Goal: Information Seeking & Learning: Learn about a topic

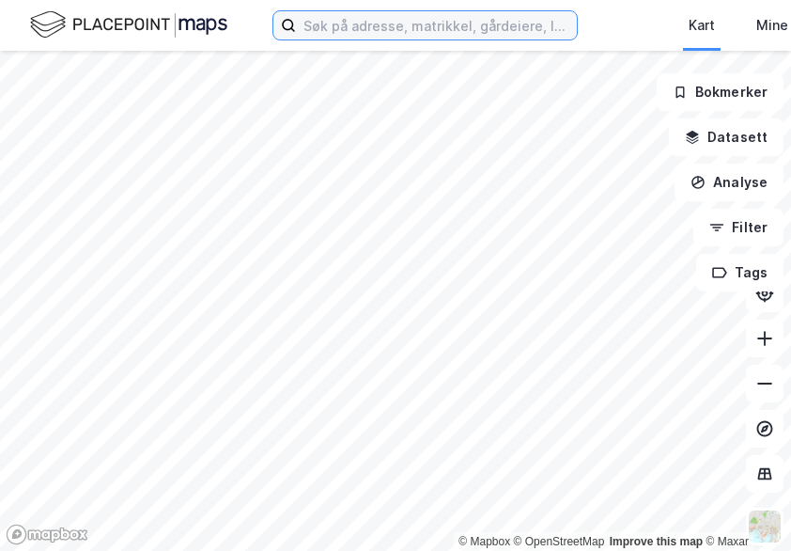
click at [310, 17] on input at bounding box center [436, 25] width 281 height 28
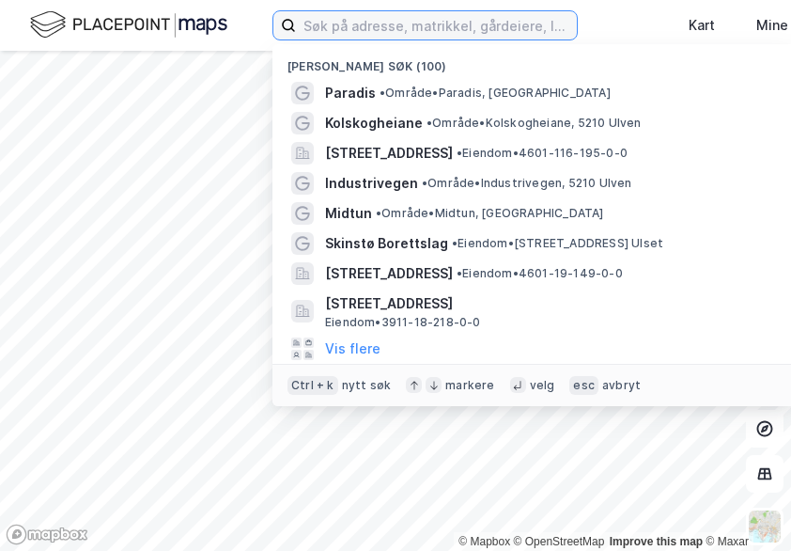
paste input "[STREET_ADDRESS] AS"
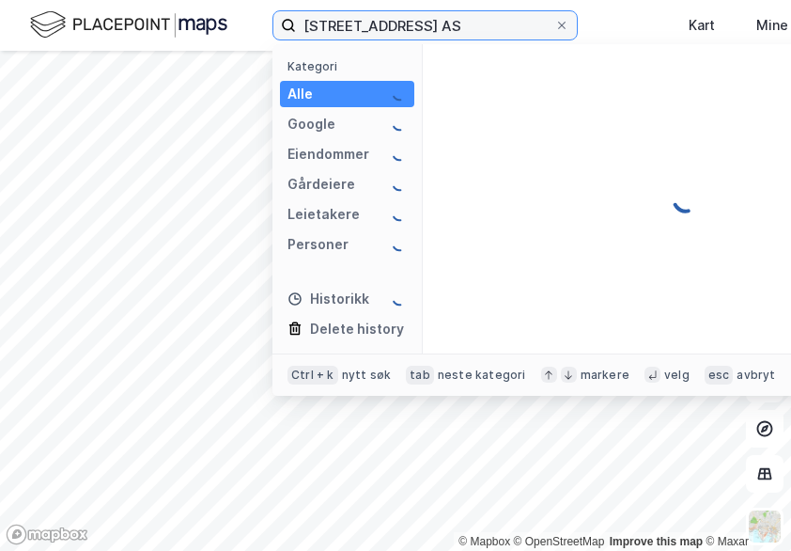
type input "[STREET_ADDRESS] AS"
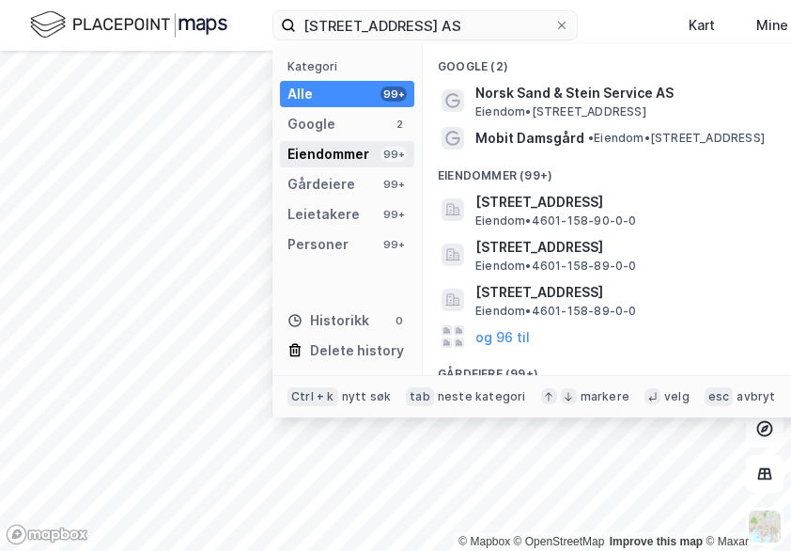
click at [333, 152] on div "Eiendommer" at bounding box center [329, 154] width 82 height 23
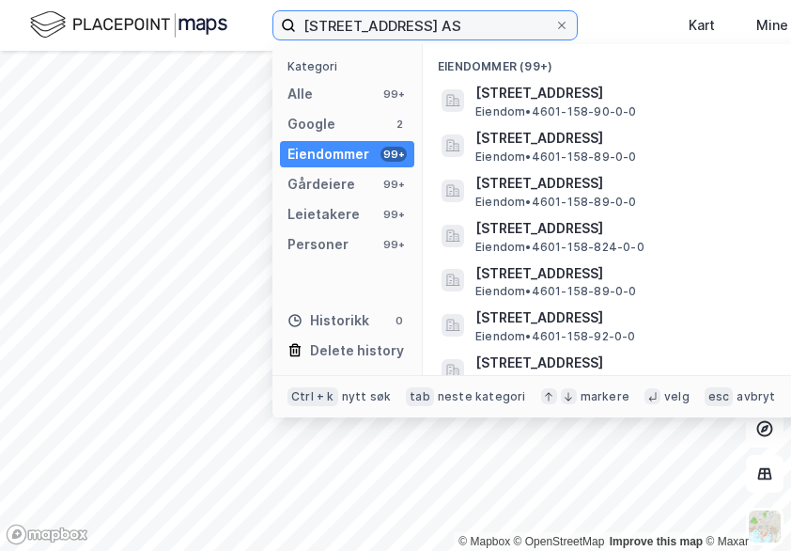
click at [425, 25] on input "[STREET_ADDRESS] AS" at bounding box center [425, 25] width 258 height 28
click at [501, 30] on input "[STREET_ADDRESS] AS" at bounding box center [425, 25] width 258 height 28
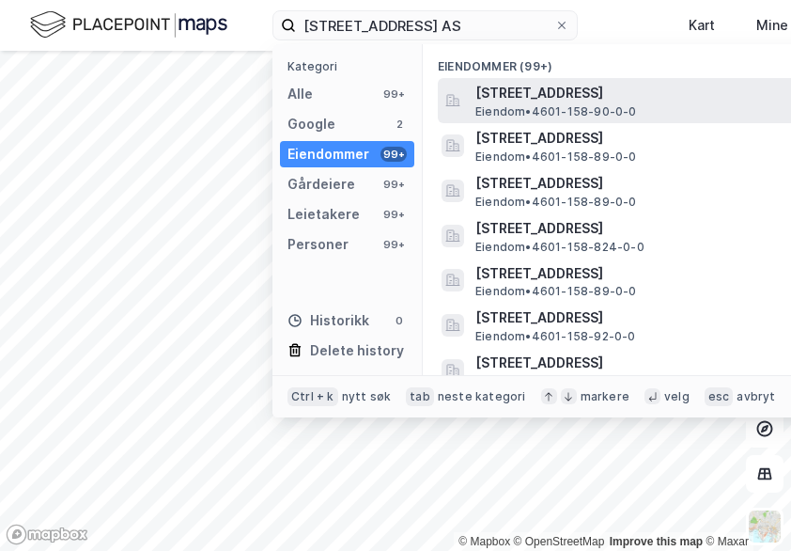
click at [521, 94] on span "[STREET_ADDRESS]" at bounding box center [701, 93] width 451 height 23
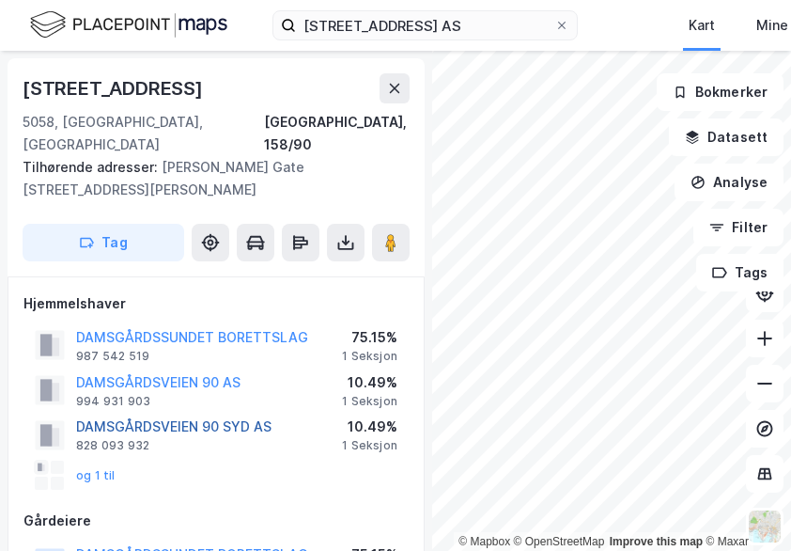
click at [0, 0] on button "DAMSGÅRDSVEIEN 90 SYD AS" at bounding box center [0, 0] width 0 height 0
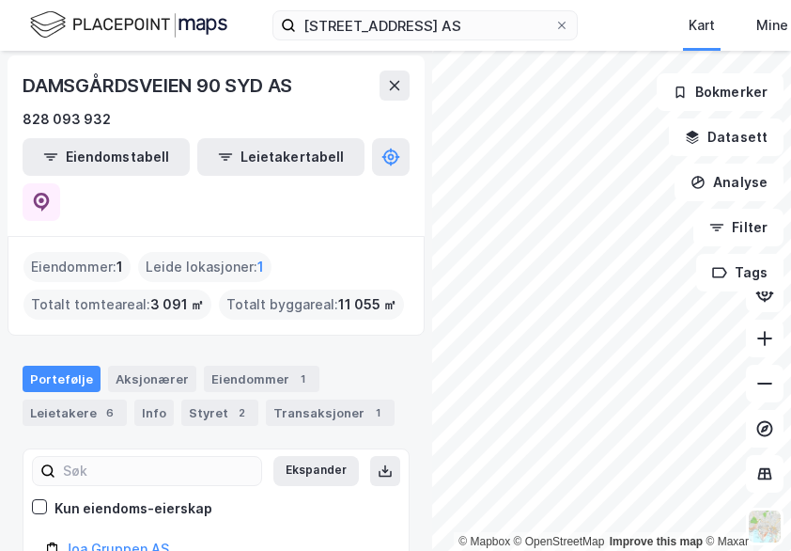
scroll to position [81, 0]
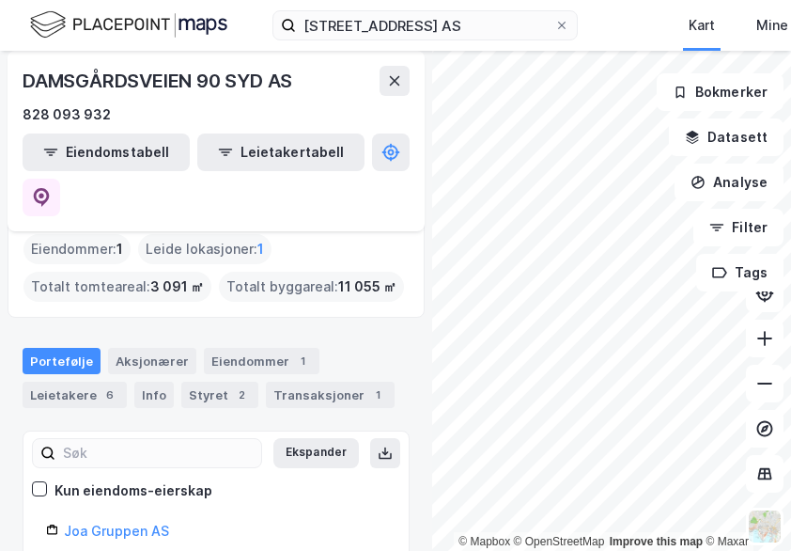
click at [78, 348] on div "Portefølje Aksjonærer Eiendommer 1 Leietakere 6 Info Styret 2 Transaksjoner 1" at bounding box center [216, 378] width 387 height 60
click at [78, 382] on div "Leietakere 6" at bounding box center [75, 395] width 104 height 26
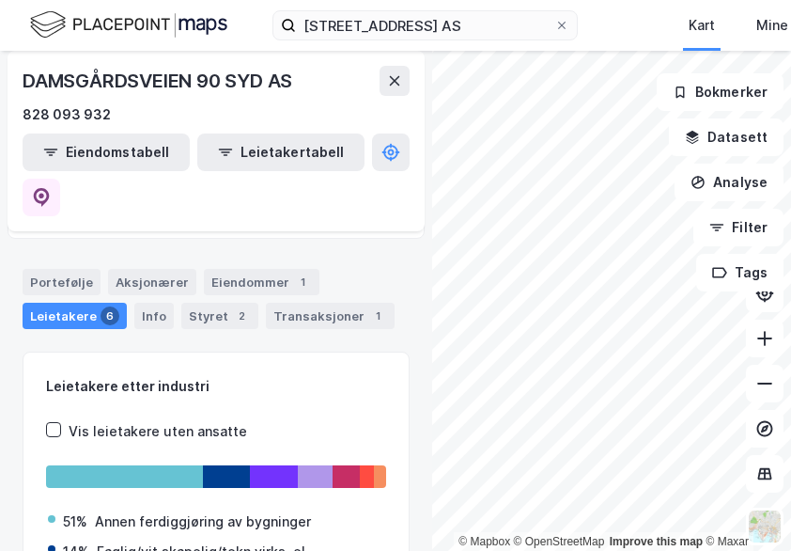
scroll to position [93, 0]
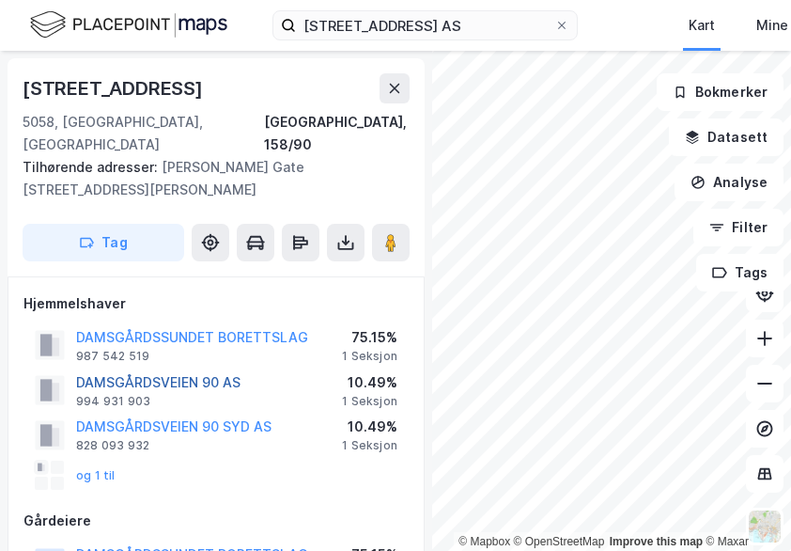
click at [0, 0] on button "DAMSGÅRDSVEIEN 90 AS" at bounding box center [0, 0] width 0 height 0
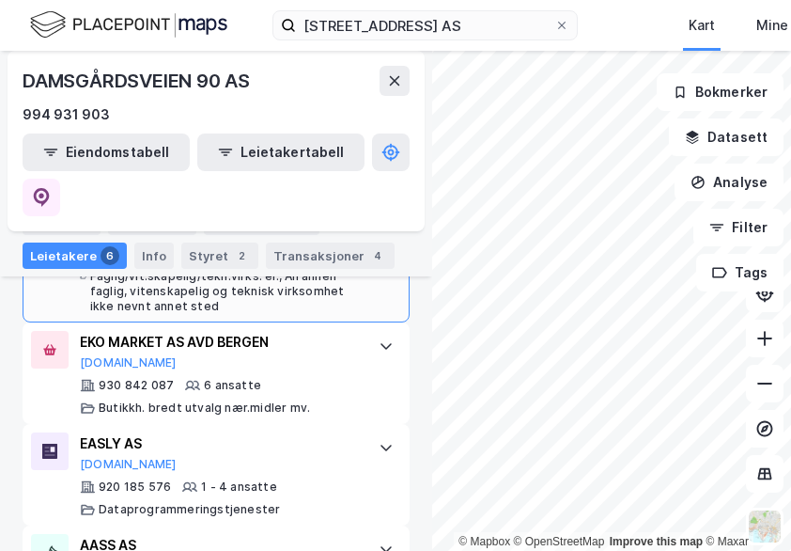
scroll to position [751, 0]
